Goal: Navigation & Orientation: Go to known website

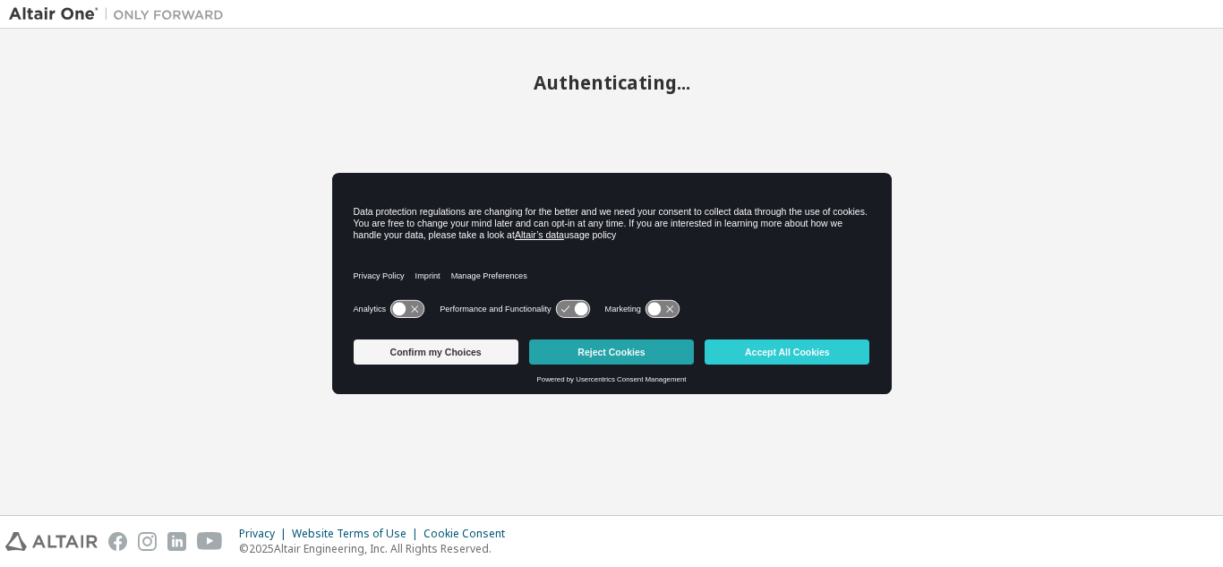
click at [631, 352] on button "Reject Cookies" at bounding box center [611, 351] width 165 height 25
